Goal: Transaction & Acquisition: Purchase product/service

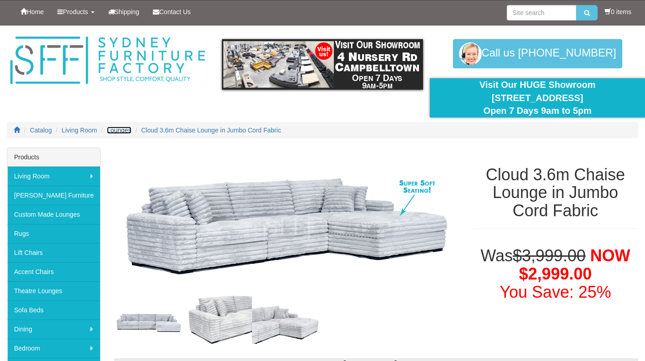
click at [125, 131] on span "Lounges" at bounding box center [119, 129] width 25 height 7
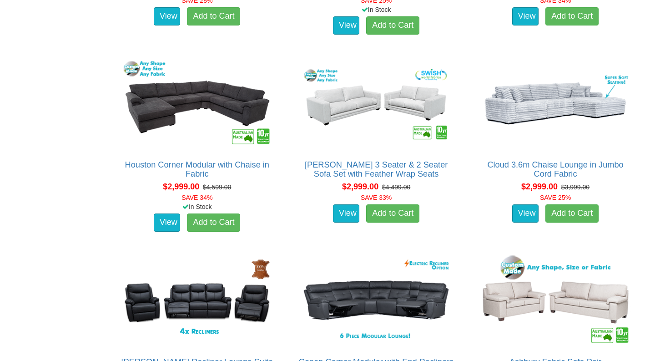
scroll to position [3321, 0]
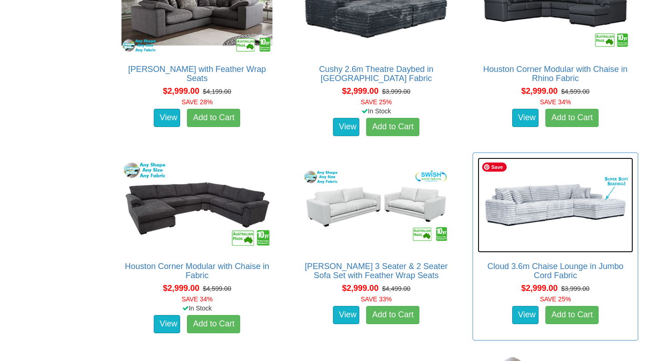
click at [523, 235] on img at bounding box center [556, 204] width 156 height 95
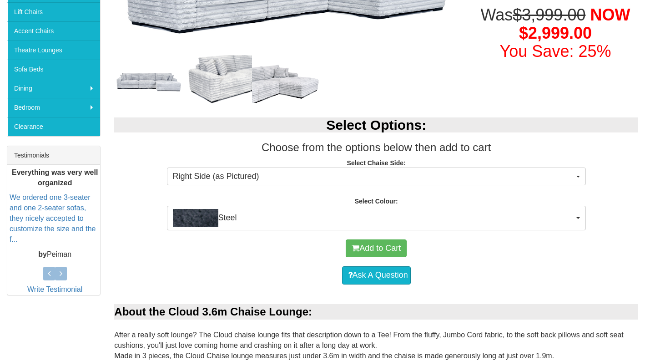
scroll to position [231, 0]
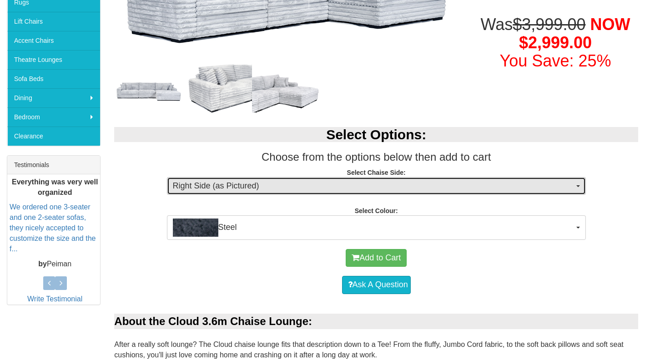
click at [201, 190] on span "Right Side (as Pictured)" at bounding box center [373, 186] width 401 height 12
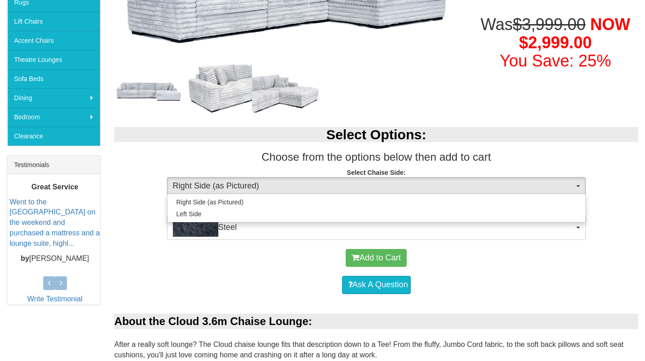
click at [188, 159] on h3 "Choose from the options below then add to cart" at bounding box center [376, 157] width 524 height 12
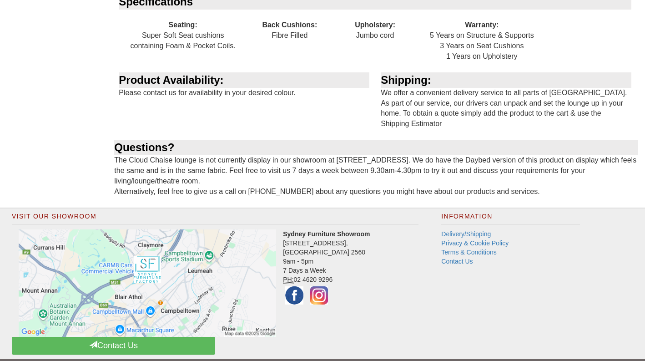
scroll to position [1005, 0]
